Goal: Task Accomplishment & Management: Manage account settings

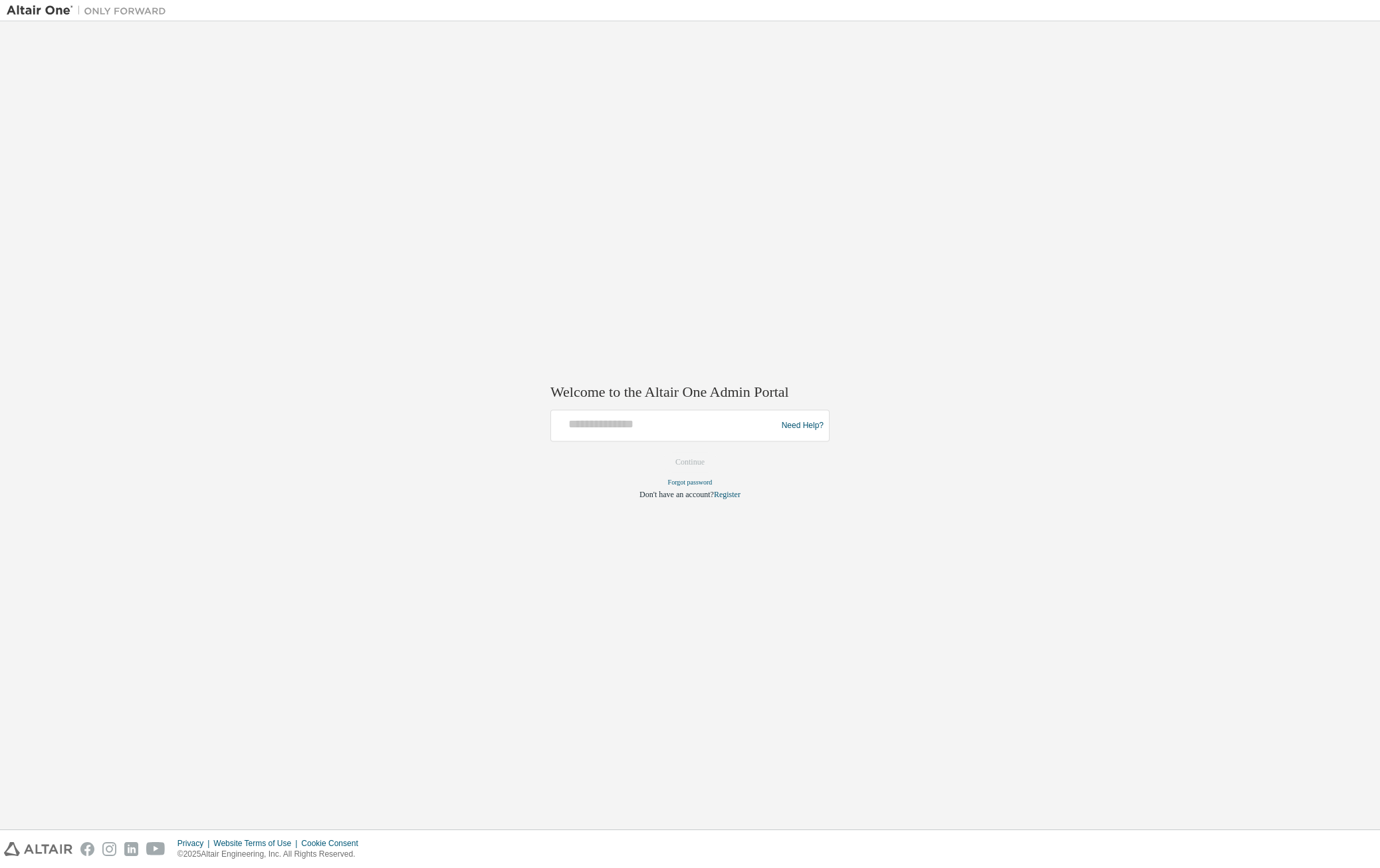
click at [658, 438] on div at bounding box center [665, 426] width 218 height 26
click at [666, 432] on div at bounding box center [665, 426] width 218 height 26
click at [652, 429] on input "text" at bounding box center [665, 422] width 218 height 19
type input "**********"
click at [662, 452] on button "Continue" at bounding box center [690, 462] width 58 height 20
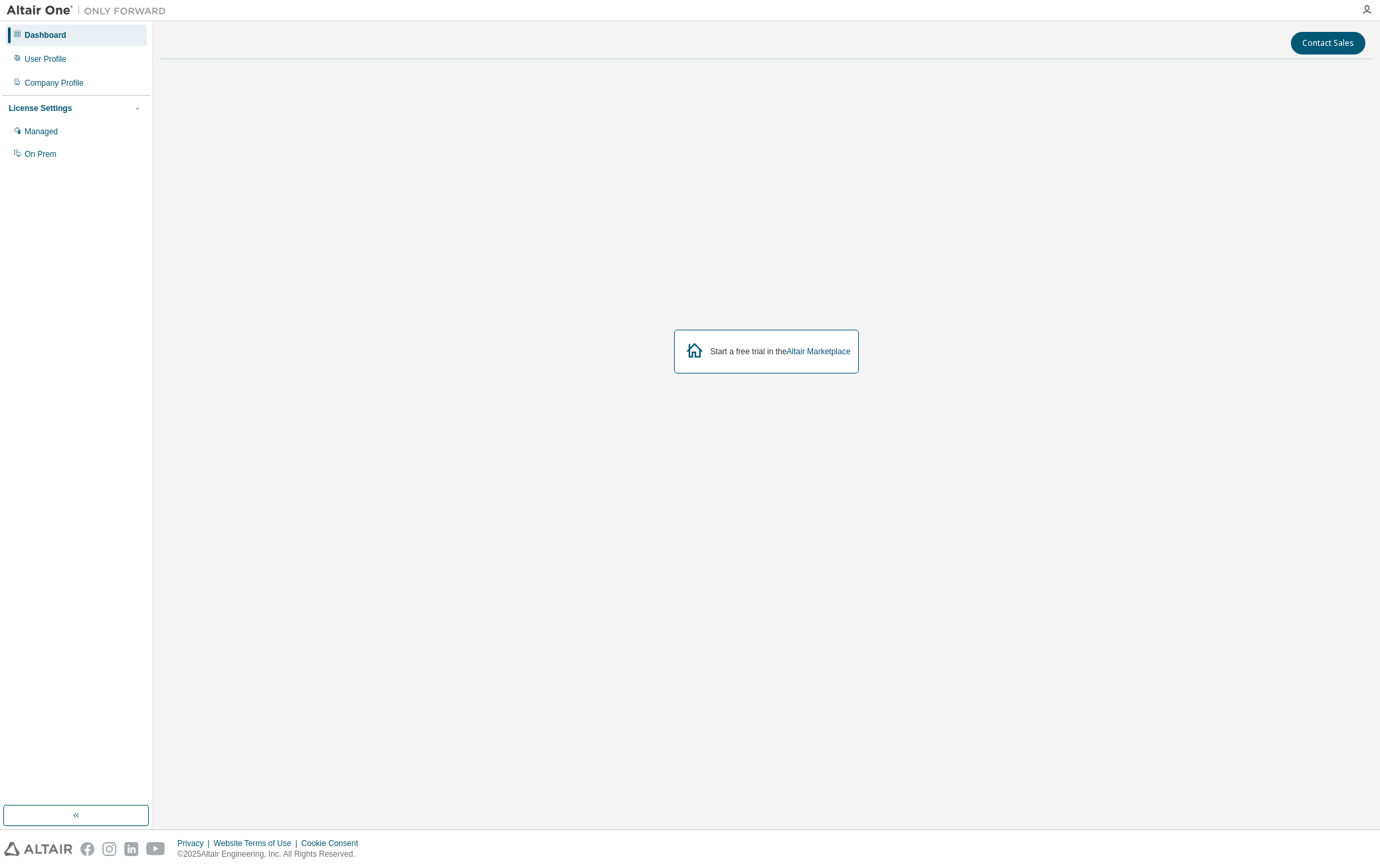
drag, startPoint x: 359, startPoint y: 335, endPoint x: 266, endPoint y: 254, distance: 123.3
click at [359, 335] on div "Start a free trial in the Altair Marketplace" at bounding box center [767, 352] width 1214 height 565
click at [55, 10] on img at bounding box center [90, 10] width 166 height 14
click at [811, 335] on div "Start a free trial in the Altair Marketplace" at bounding box center [767, 352] width 186 height 44
click at [813, 358] on div "Start a free trial in the Altair Marketplace" at bounding box center [767, 352] width 186 height 44
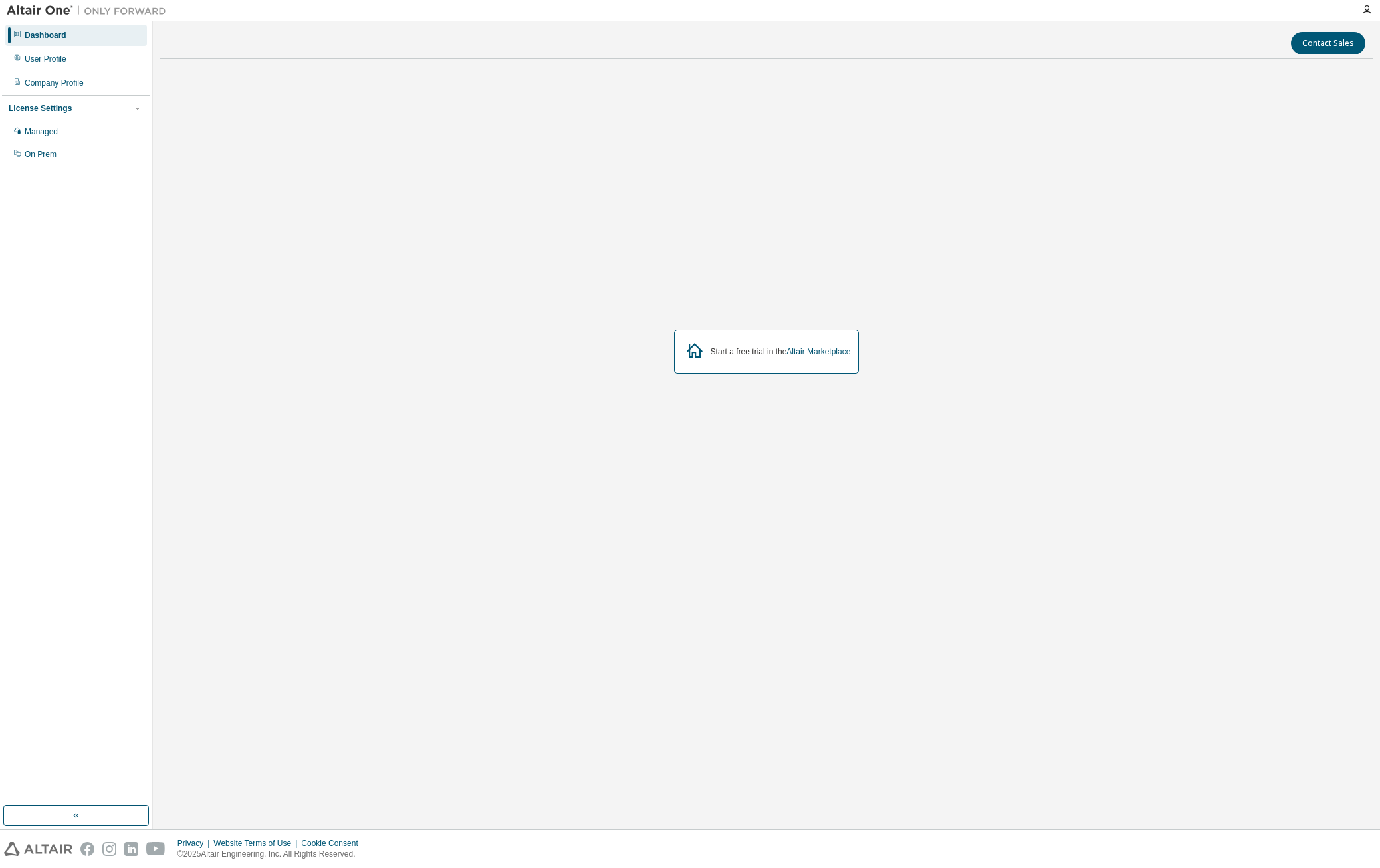
click at [1118, 153] on div "Start a free trial in the Altair Marketplace" at bounding box center [767, 352] width 1214 height 565
click at [55, 11] on img at bounding box center [90, 10] width 166 height 14
